Goal: Task Accomplishment & Management: Complete application form

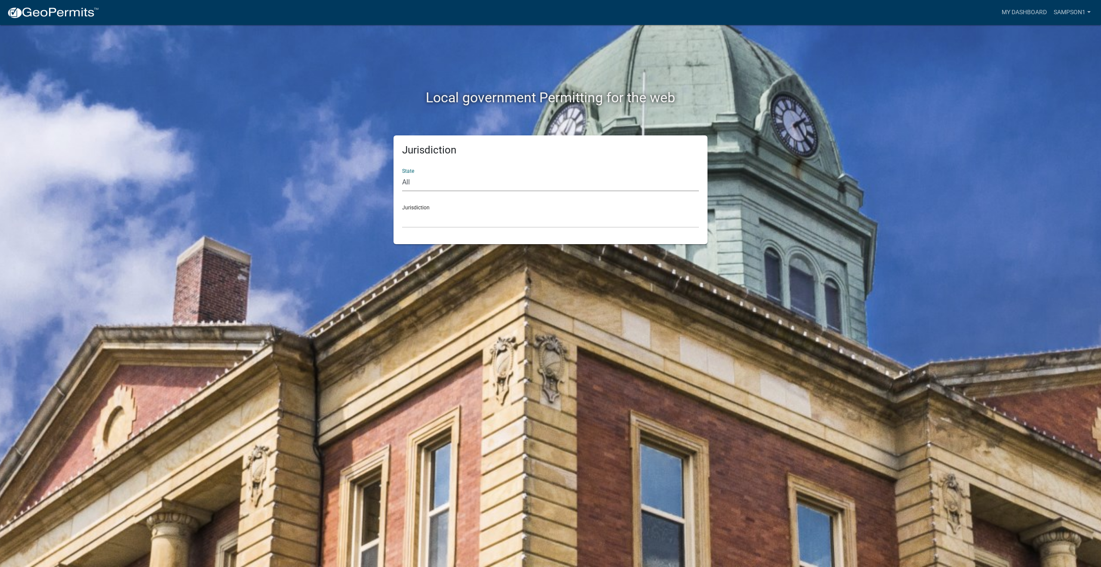
select select "[US_STATE]"
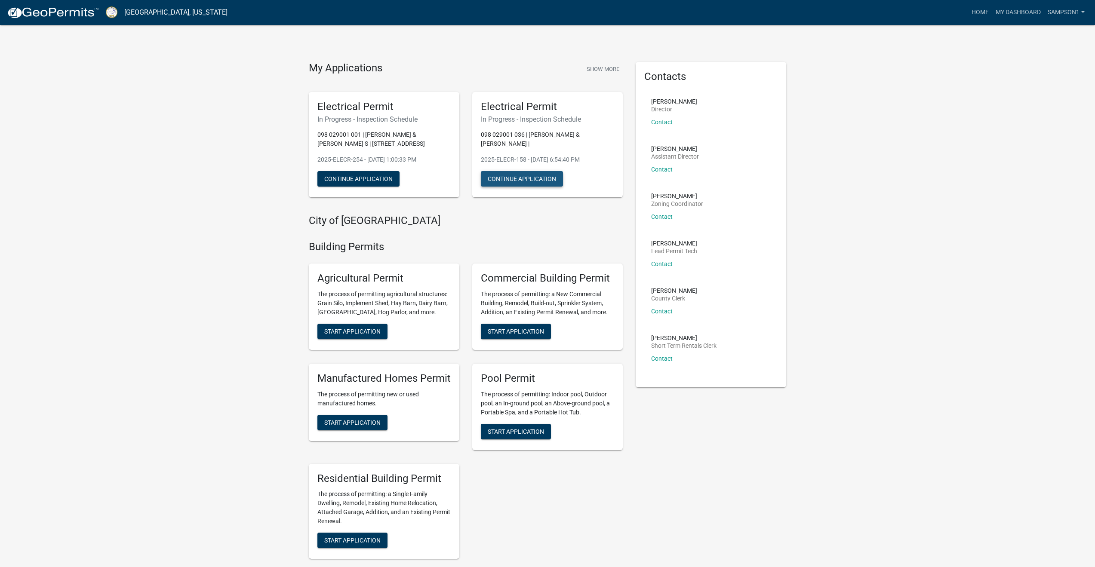
click at [528, 171] on button "Continue Application" at bounding box center [522, 178] width 82 height 15
click at [1008, 10] on link "My Dashboard" at bounding box center [1018, 12] width 52 height 16
